Goal: Check status: Check status

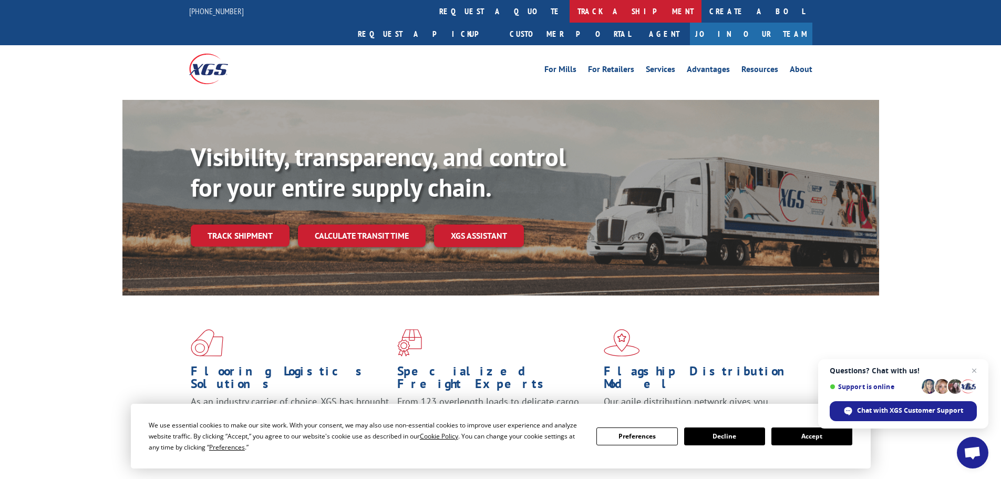
click at [569, 10] on link "track a shipment" at bounding box center [635, 11] width 132 height 23
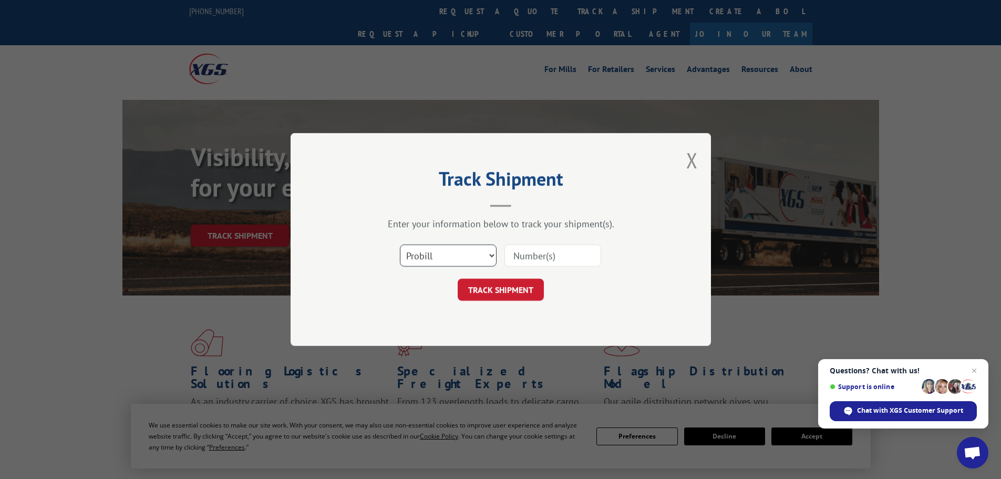
click at [473, 252] on select "Select category... Probill BOL PO" at bounding box center [448, 255] width 97 height 22
select select "bol"
click at [400, 244] on select "Select category... Probill BOL PO" at bounding box center [448, 255] width 97 height 22
click at [530, 248] on input at bounding box center [552, 255] width 97 height 22
paste input "6045193"
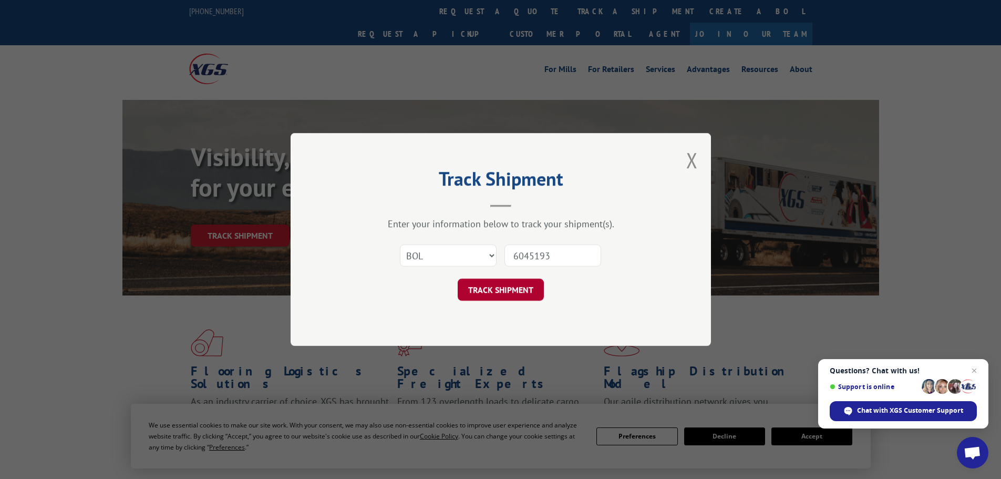
type input "6045193"
click at [500, 289] on button "TRACK SHIPMENT" at bounding box center [501, 289] width 86 height 22
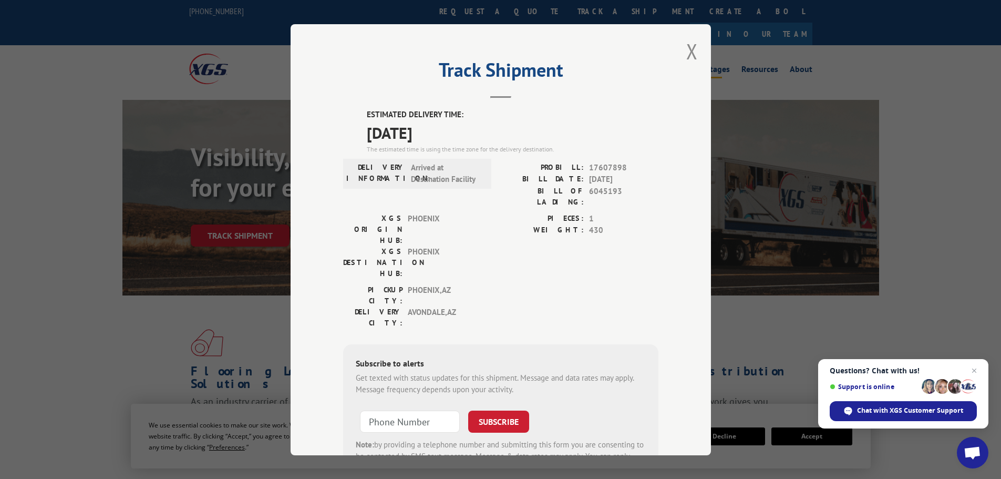
click at [688, 50] on button "Close modal" at bounding box center [692, 51] width 12 height 28
